Goal: Task Accomplishment & Management: Manage account settings

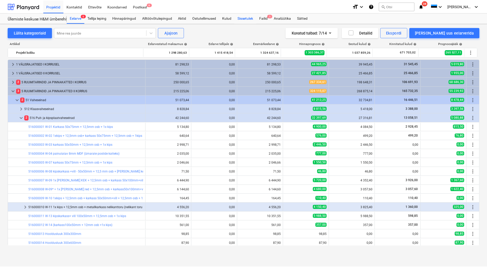
scroll to position [77, 0]
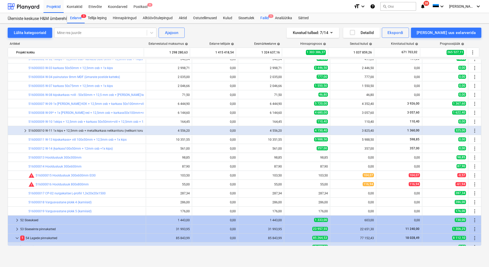
click at [263, 19] on div "Failid 1" at bounding box center [264, 18] width 15 height 10
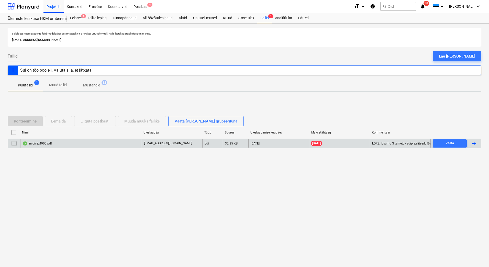
click at [474, 144] on div at bounding box center [474, 143] width 6 height 6
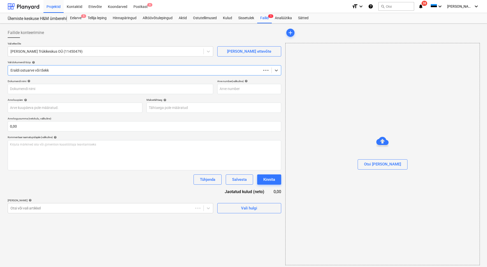
type input "4900"
type input "[DATE]"
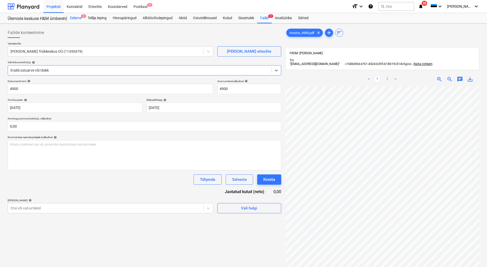
click at [72, 19] on div "Eelarve 5" at bounding box center [76, 18] width 18 height 10
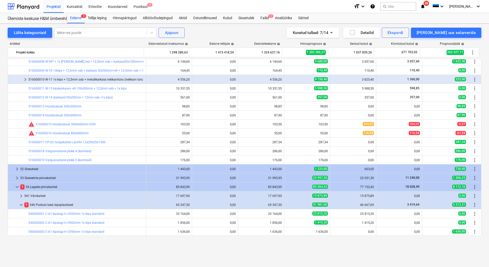
scroll to position [77, 0]
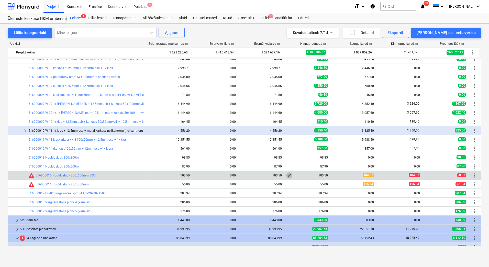
click at [289, 176] on span "edit" at bounding box center [289, 175] width 4 height 4
type textarea "x"
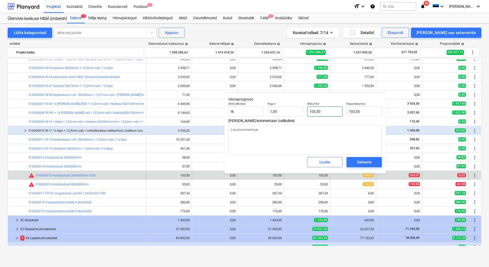
type input "103,5"
drag, startPoint x: 326, startPoint y: 111, endPoint x: 309, endPoint y: 110, distance: 17.7
click at [309, 110] on input "103,5" at bounding box center [324, 111] width 35 height 10
type textarea "x"
type input "1"
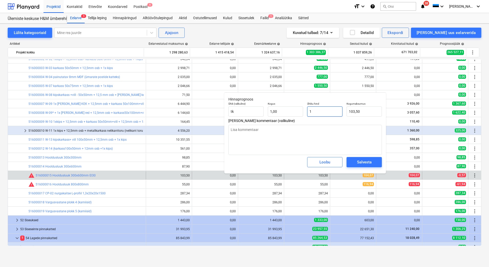
type input "1,00"
type textarea "x"
type input "10"
type input "10,00"
type textarea "x"
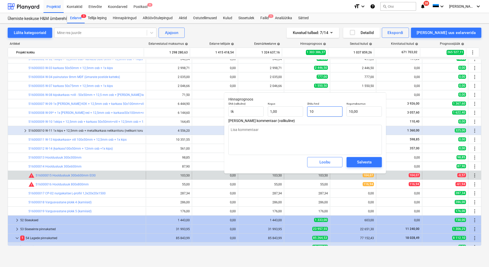
type input "104"
type input "104,00"
type textarea "x"
type input "104,"
type textarea "x"
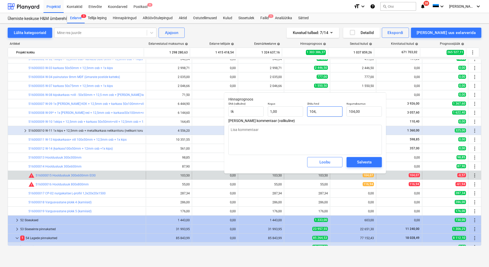
type input "104,7"
type input "104,70"
type input "104,7"
type textarea "x"
type input "104,70"
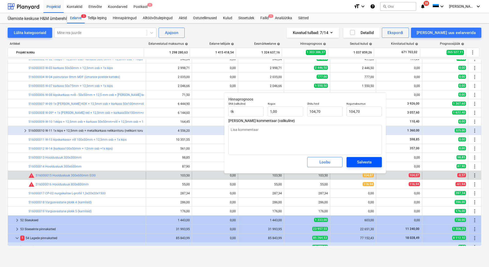
click at [362, 164] on div "Salvesta" at bounding box center [364, 162] width 15 height 7
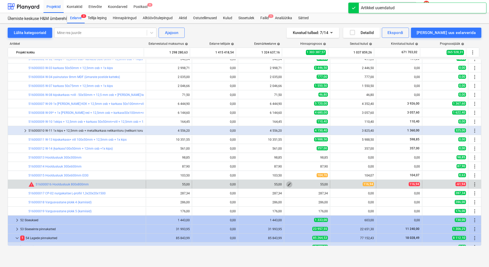
click at [289, 185] on span "edit" at bounding box center [289, 184] width 4 height 4
type textarea "x"
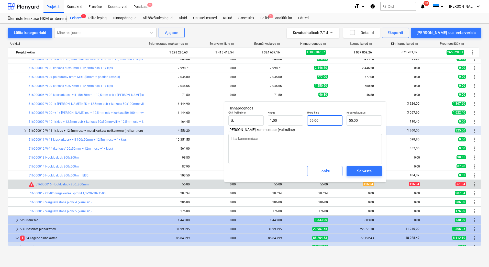
type input "55"
drag, startPoint x: 324, startPoint y: 120, endPoint x: 303, endPoint y: 119, distance: 20.7
click at [303, 119] on div "Ühik (valikuline) [PERSON_NAME] 1,00 Ühiku hind 55 Kogumaksumus 55,00" at bounding box center [304, 118] width 157 height 19
type textarea "x"
type input "1"
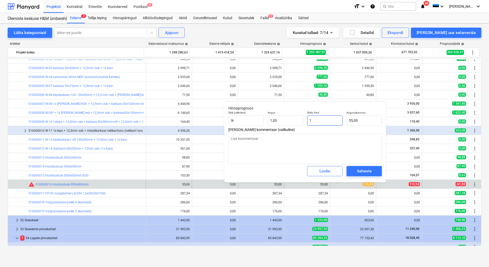
type input "1,00"
type textarea "x"
type input "11"
type input "11,00"
type textarea "x"
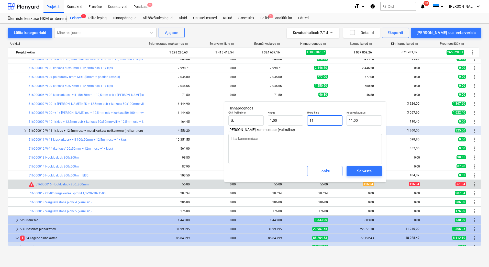
type input "116"
type input "116,00"
type textarea "x"
type input "116,"
type textarea "x"
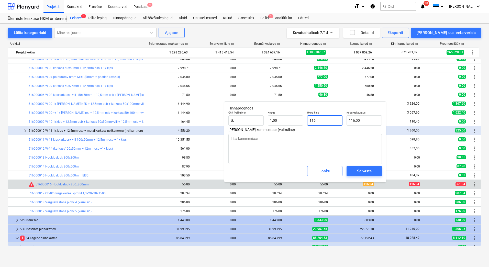
type input "116,9"
type input "116,90"
type input "116,94"
type textarea "x"
type input "116,94"
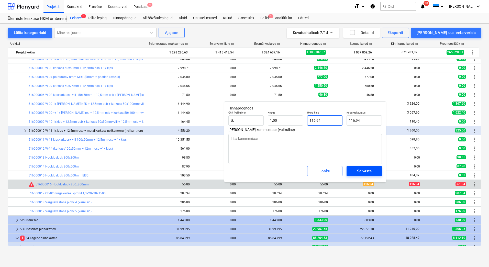
type input "116,94"
click at [355, 172] on span "Salvesta" at bounding box center [364, 171] width 23 height 7
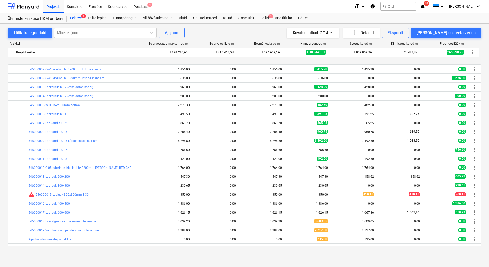
scroll to position [332, 0]
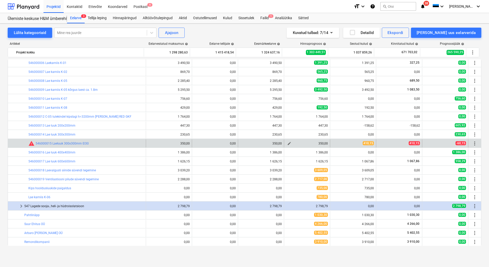
click at [289, 144] on span "edit" at bounding box center [289, 143] width 4 height 4
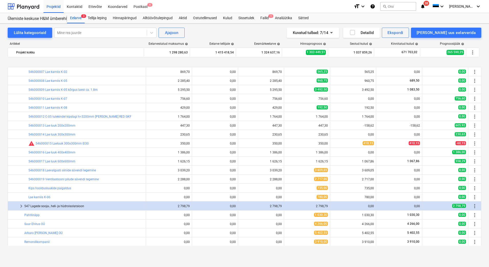
scroll to position [358, 0]
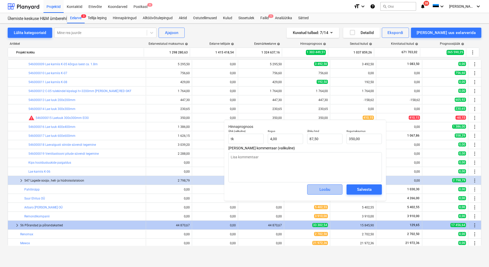
click at [328, 190] on div "Loobu" at bounding box center [324, 189] width 11 height 7
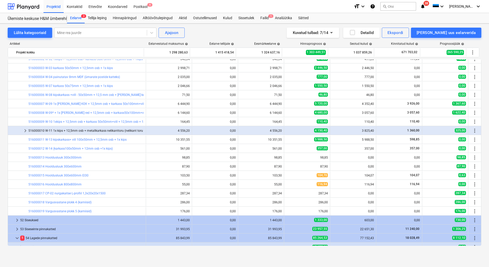
scroll to position [0, 0]
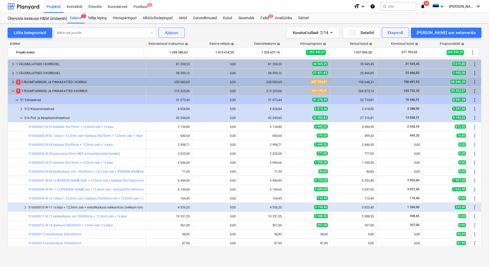
click at [14, 83] on span "keyboard_arrow_right" at bounding box center [13, 82] width 6 height 6
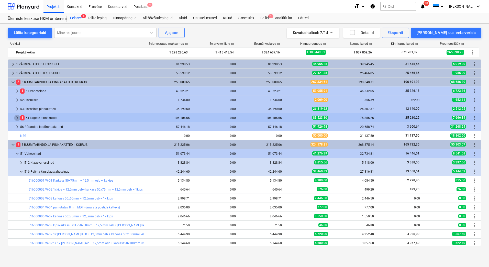
click at [19, 117] on span "keyboard_arrow_right" at bounding box center [17, 118] width 6 height 6
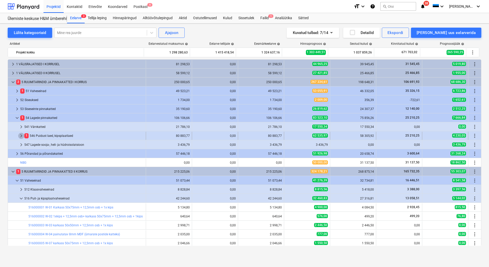
click at [24, 135] on span "keyboard_arrow_right" at bounding box center [21, 136] width 6 height 6
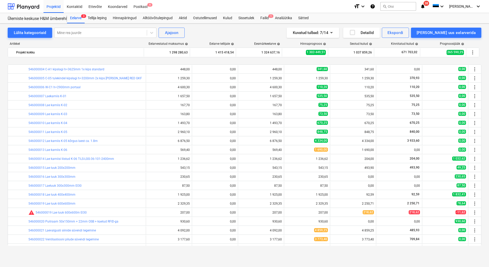
scroll to position [179, 0]
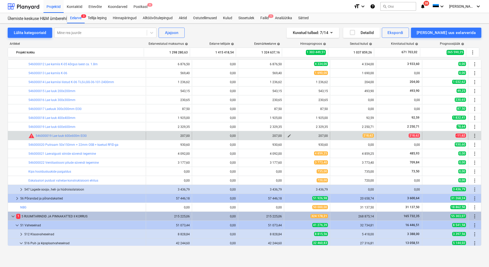
click at [287, 137] on span "edit" at bounding box center [289, 136] width 4 height 4
type textarea "x"
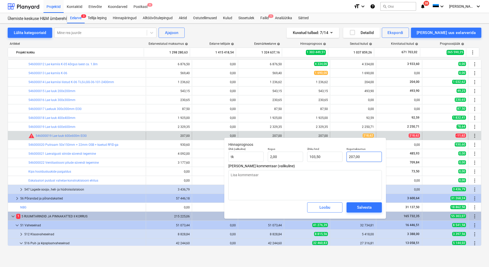
type input "207"
drag, startPoint x: 365, startPoint y: 155, endPoint x: 348, endPoint y: 157, distance: 16.7
click at [348, 157] on input "207" at bounding box center [363, 157] width 35 height 10
type textarea "x"
type input "2"
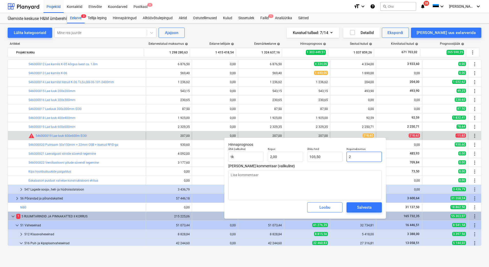
type input "1,00"
type textarea "x"
type input "21"
type input "10,50"
type textarea "x"
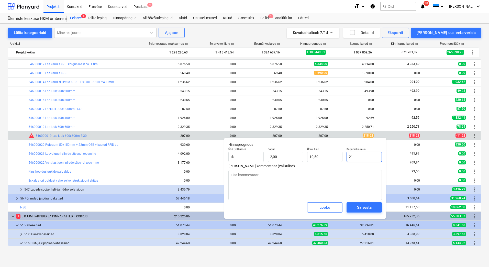
type input "218"
type input "109,00"
type textarea "x"
type input "218,"
type textarea "x"
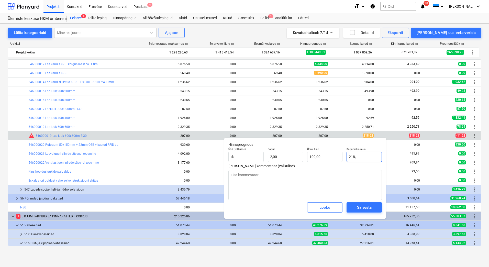
type input "218,6"
type input "109,30"
type textarea "x"
type input "218,62"
type input "109,31"
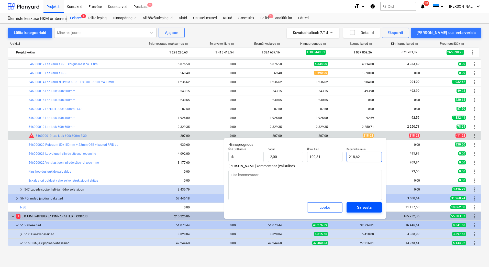
type input "218,62"
click at [366, 209] on div "Salvesta" at bounding box center [364, 207] width 15 height 7
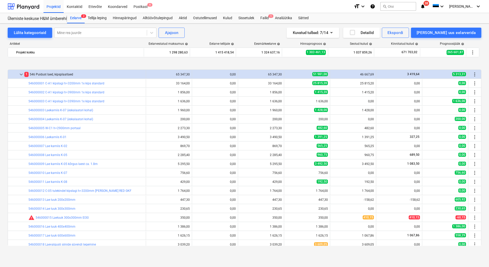
scroll to position [614, 0]
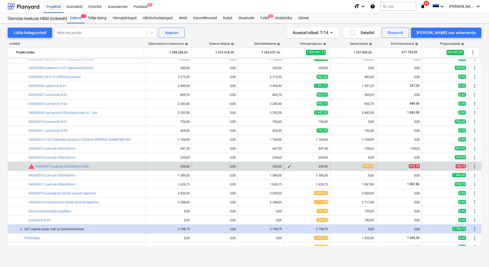
click at [288, 166] on span "edit" at bounding box center [289, 166] width 4 height 4
type textarea "x"
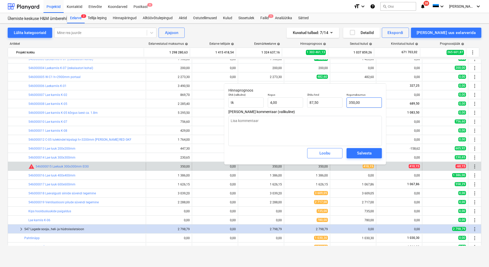
type input "350"
drag, startPoint x: 365, startPoint y: 104, endPoint x: 348, endPoint y: 104, distance: 17.1
click at [348, 104] on input "350" at bounding box center [363, 102] width 35 height 10
type textarea "x"
type input "4"
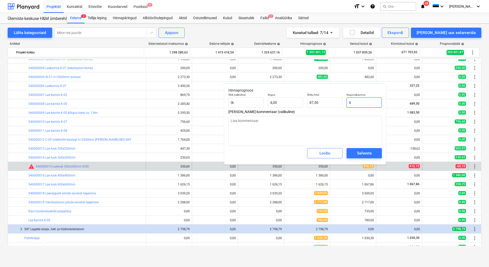
type input "1,00"
type textarea "x"
type input "41"
type input "10,25"
type textarea "x"
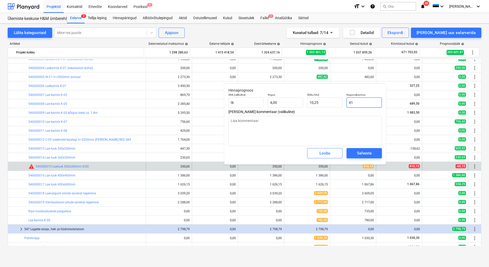
type input "410"
type input "102,50"
type textarea "x"
type input "410,"
type textarea "x"
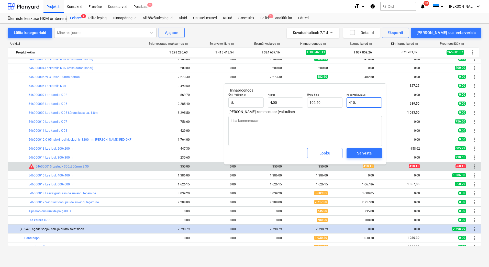
type input "410,1"
type input "102,53"
type textarea "x"
type input "410,15"
type input "102,54"
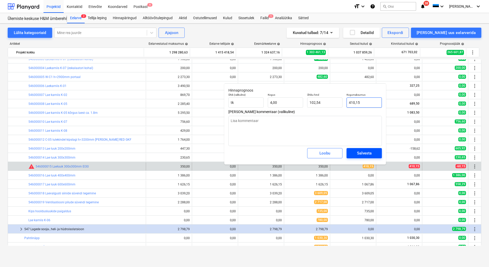
type input "410,15"
click at [365, 152] on div "Salvesta" at bounding box center [364, 153] width 15 height 7
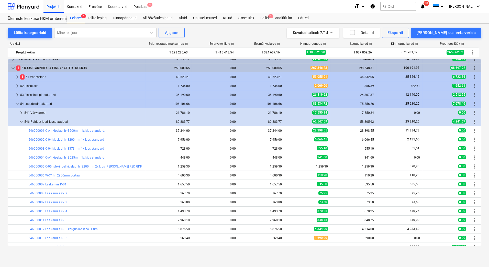
scroll to position [0, 0]
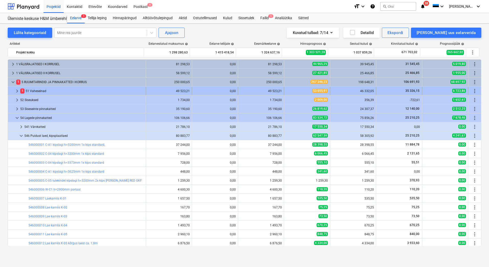
click at [18, 91] on span "keyboard_arrow_right" at bounding box center [17, 91] width 6 height 6
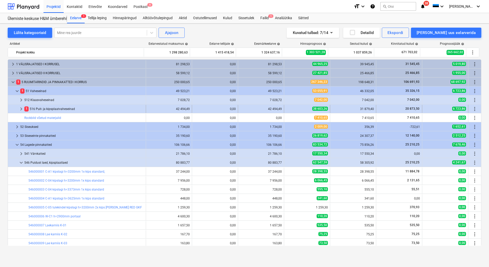
click at [22, 112] on span "keyboard_arrow_right" at bounding box center [21, 109] width 6 height 6
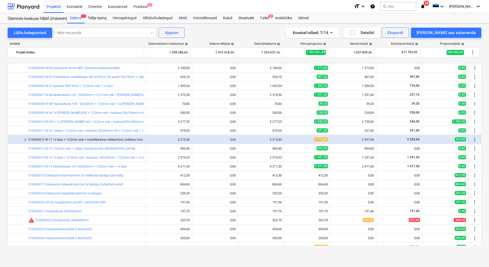
scroll to position [102, 0]
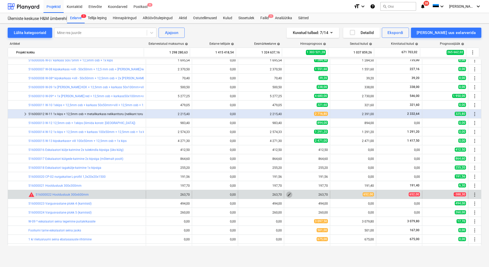
click at [287, 194] on span "edit" at bounding box center [289, 195] width 4 height 4
type textarea "x"
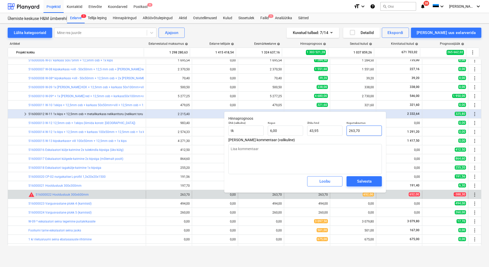
type input "263,7"
drag, startPoint x: 365, startPoint y: 130, endPoint x: 347, endPoint y: 131, distance: 18.2
click at [347, 131] on input "263,7" at bounding box center [363, 131] width 35 height 10
type textarea "x"
type input "6"
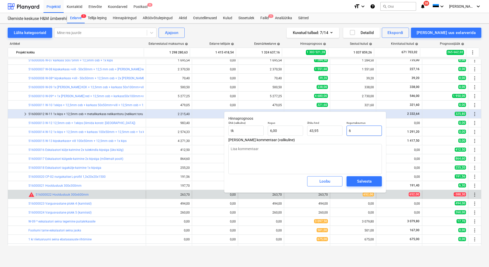
type input "1,00"
type textarea "x"
type input "65"
type input "10,83"
type textarea "x"
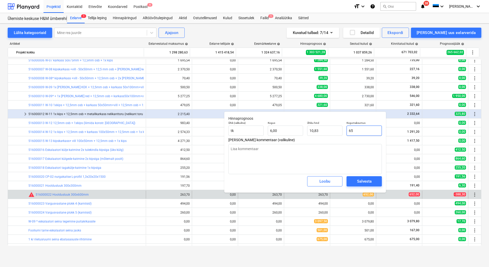
type input "652"
type input "108,67"
type input "652"
type textarea "x"
type input "652,00"
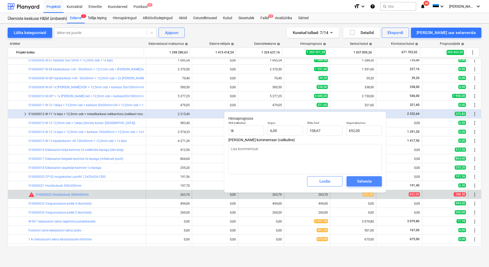
click at [367, 184] on div "Salvesta" at bounding box center [364, 181] width 15 height 7
type textarea "x"
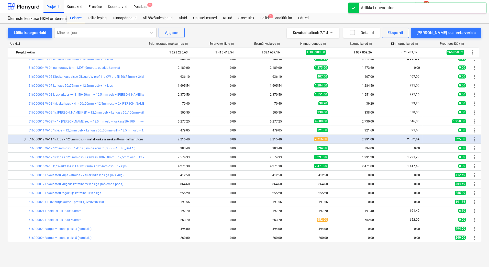
scroll to position [0, 0]
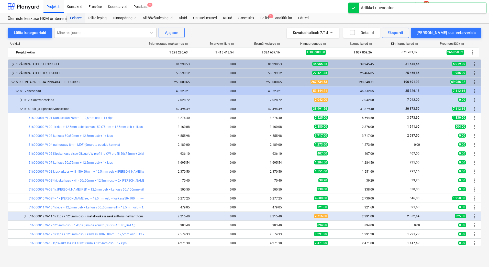
click at [74, 16] on div "Eelarve" at bounding box center [76, 18] width 18 height 10
click at [262, 17] on div "Failid 1" at bounding box center [264, 18] width 15 height 10
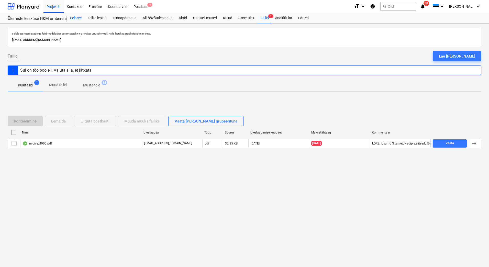
click at [74, 17] on div "Eelarve" at bounding box center [76, 18] width 18 height 10
